Goal: Task Accomplishment & Management: Use online tool/utility

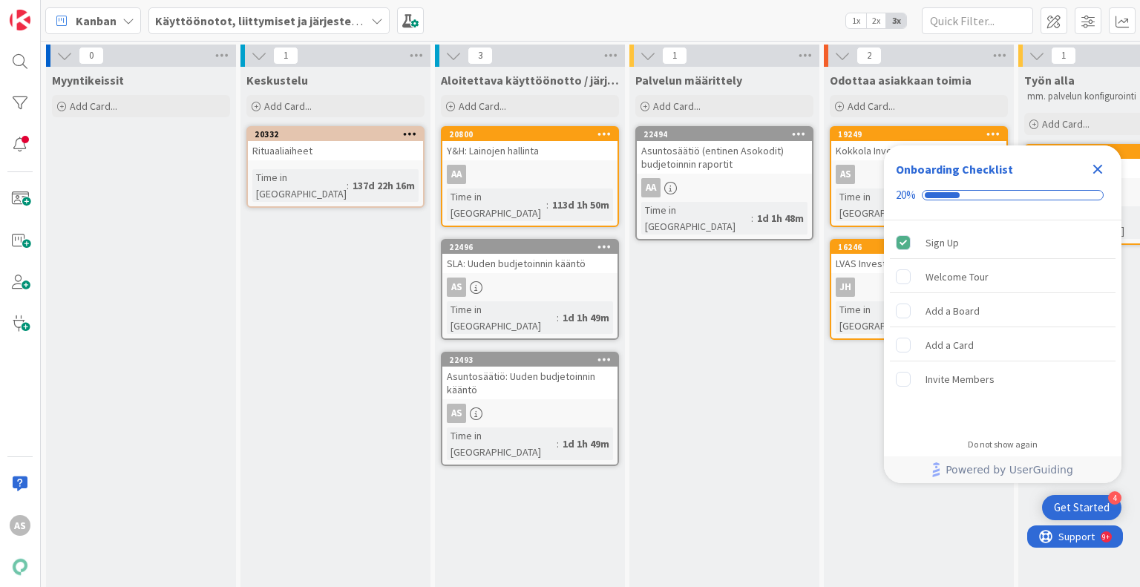
click at [1098, 174] on icon "Close Checklist" at bounding box center [1097, 169] width 18 height 18
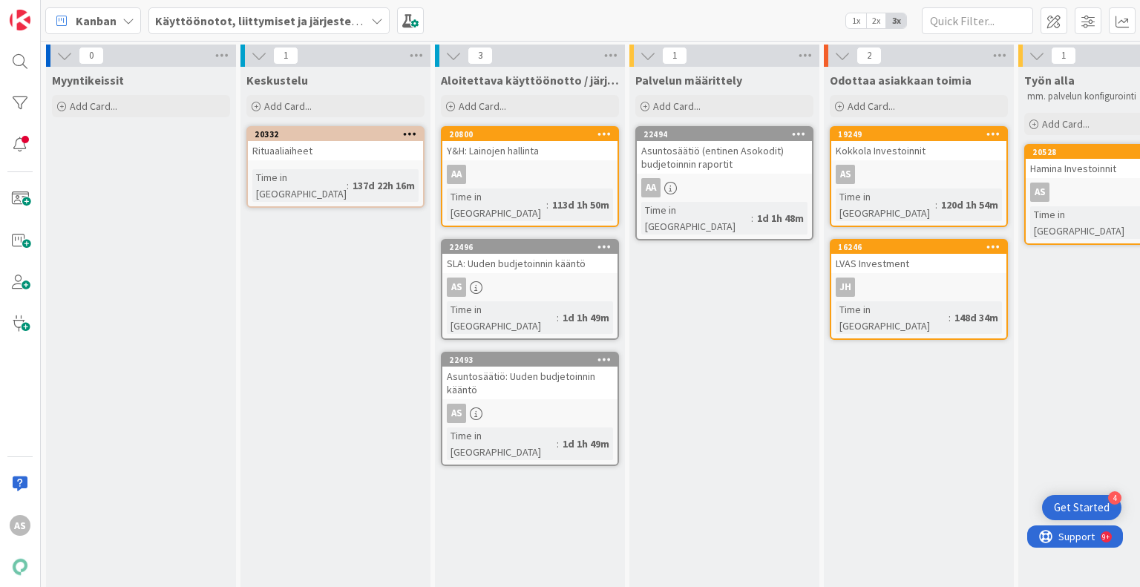
click at [510, 254] on div "SLA: Uuden budjetoinnin kääntö" at bounding box center [529, 263] width 175 height 19
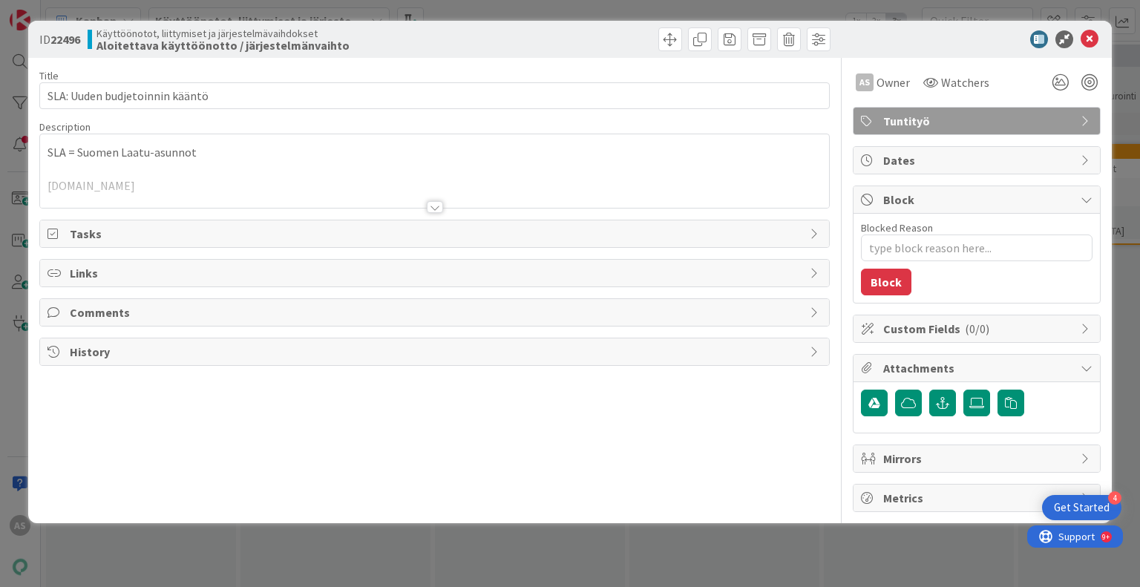
type textarea "x"
click at [430, 204] on div at bounding box center [435, 207] width 16 height 12
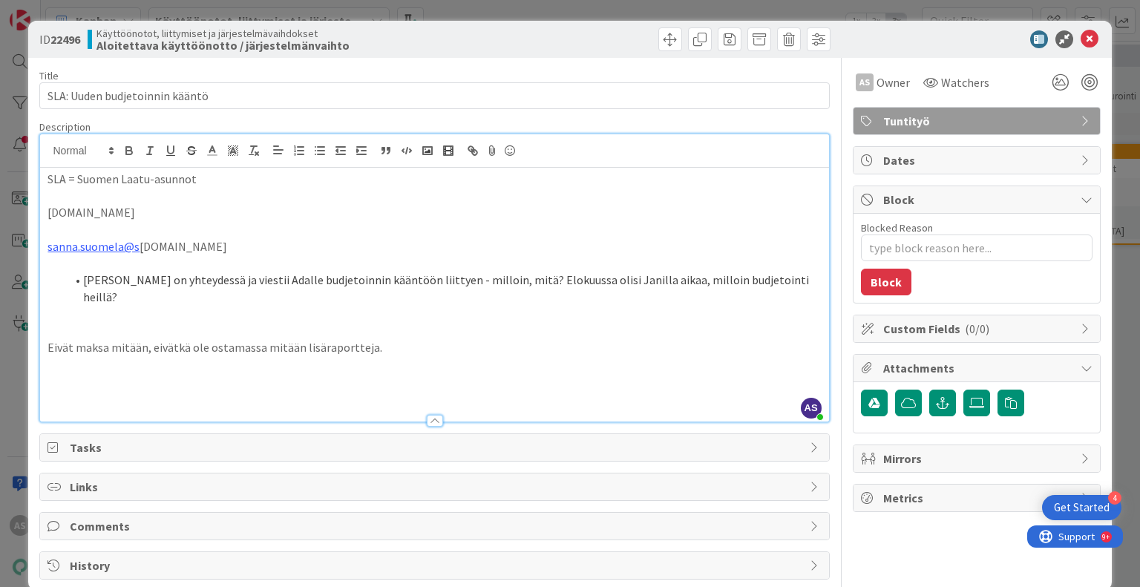
click at [394, 339] on p "Eivät maksa mitään, eivätkä ole ostamassa mitään lisäraportteja." at bounding box center [433, 347] width 773 height 17
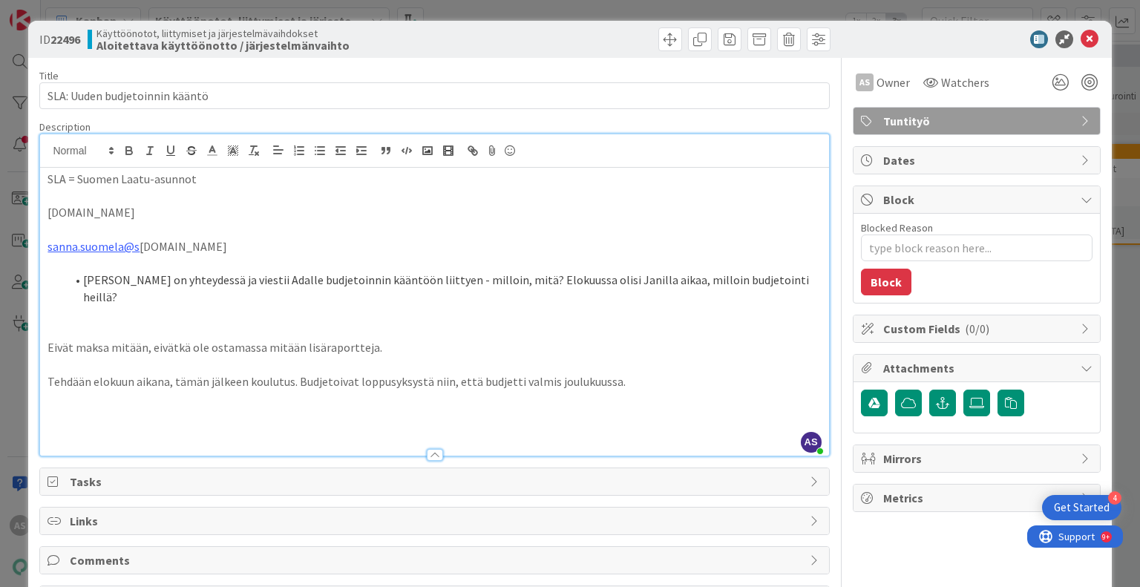
click at [1059, 116] on span "Tuntityö" at bounding box center [978, 121] width 190 height 18
type textarea "x"
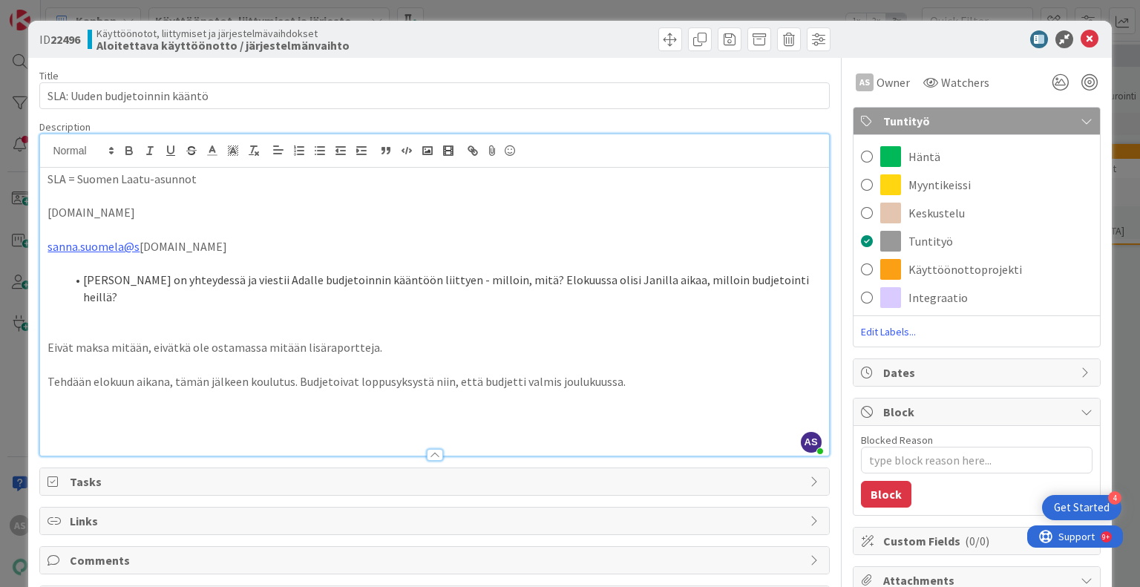
click at [1059, 116] on span "Tuntityö" at bounding box center [978, 121] width 190 height 18
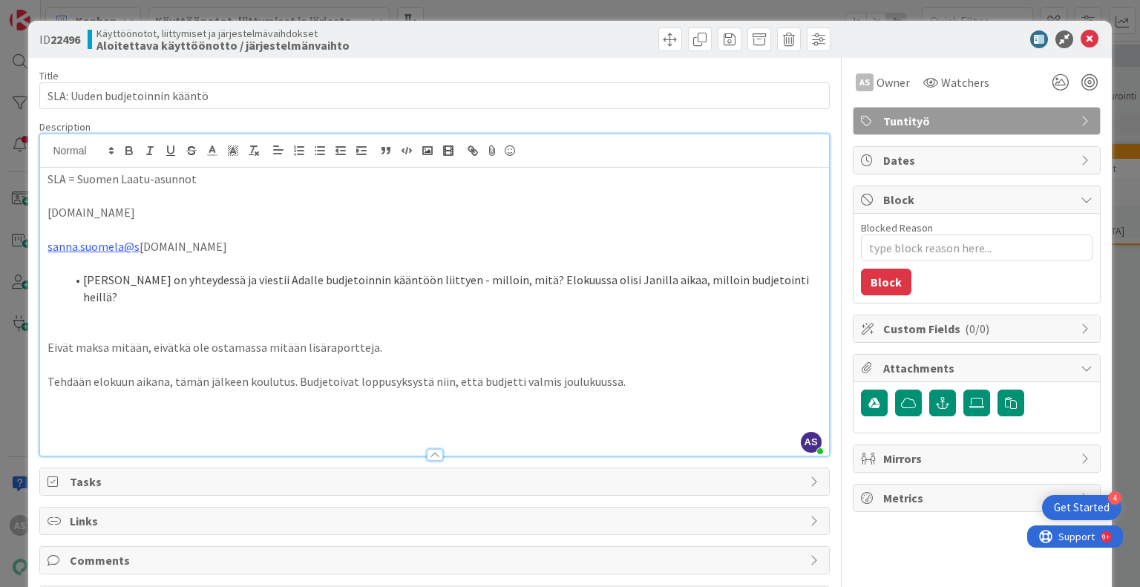
click at [427, 407] on p at bounding box center [433, 415] width 773 height 17
click at [1080, 40] on icon at bounding box center [1089, 39] width 18 height 18
